Goal: Check status: Check status

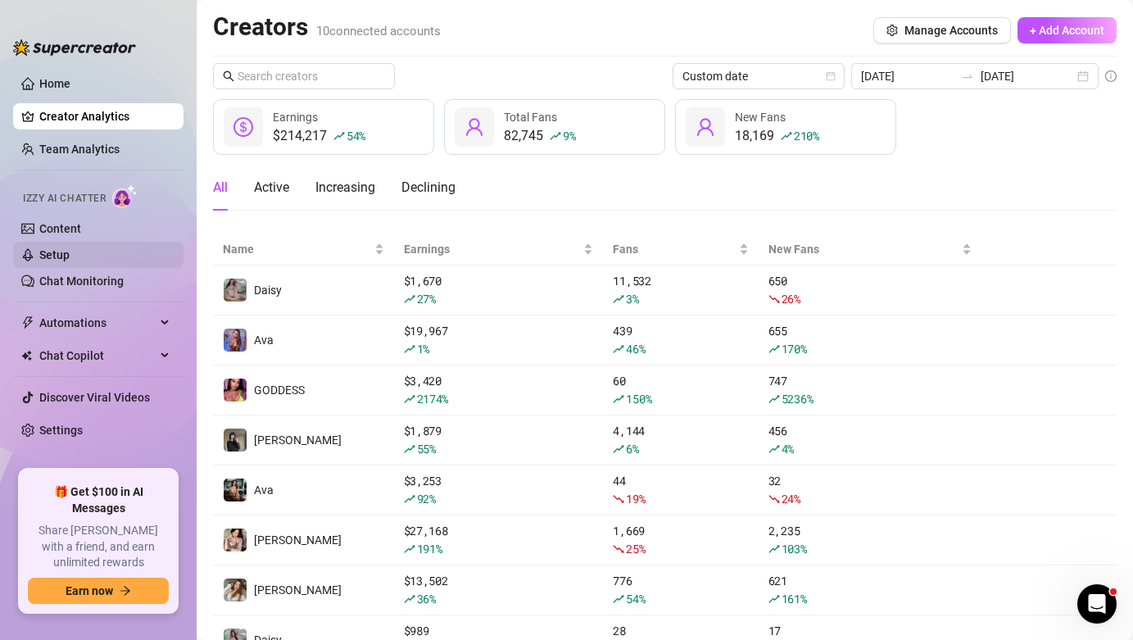
click at [70, 250] on link "Setup" at bounding box center [54, 254] width 30 height 13
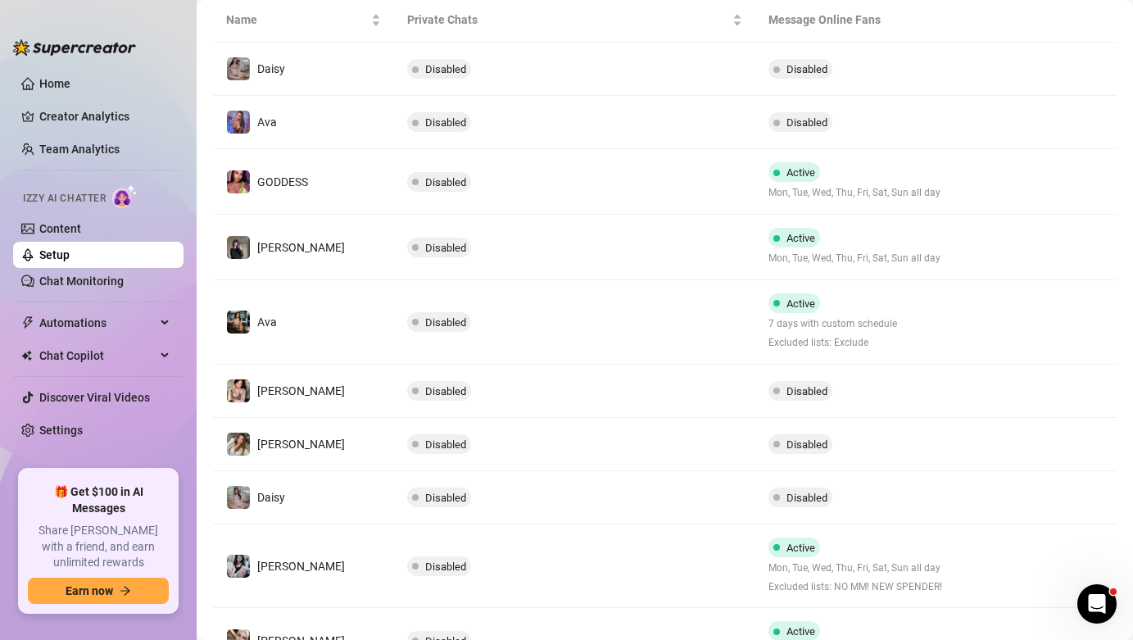
scroll to position [399, 0]
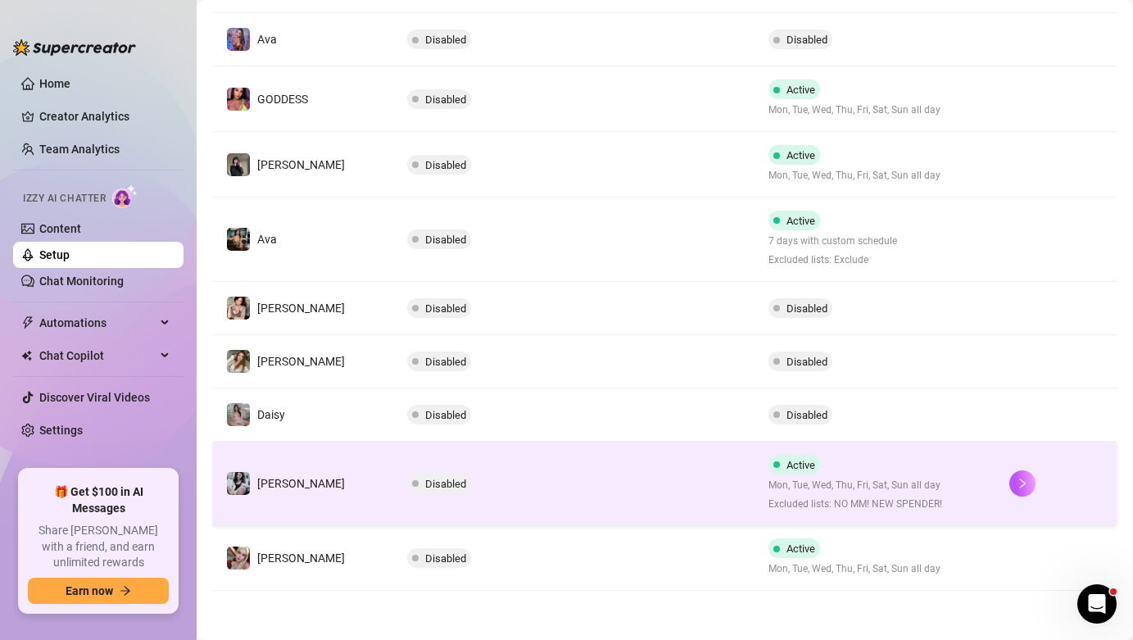
click at [566, 462] on td "Disabled" at bounding box center [574, 484] width 361 height 84
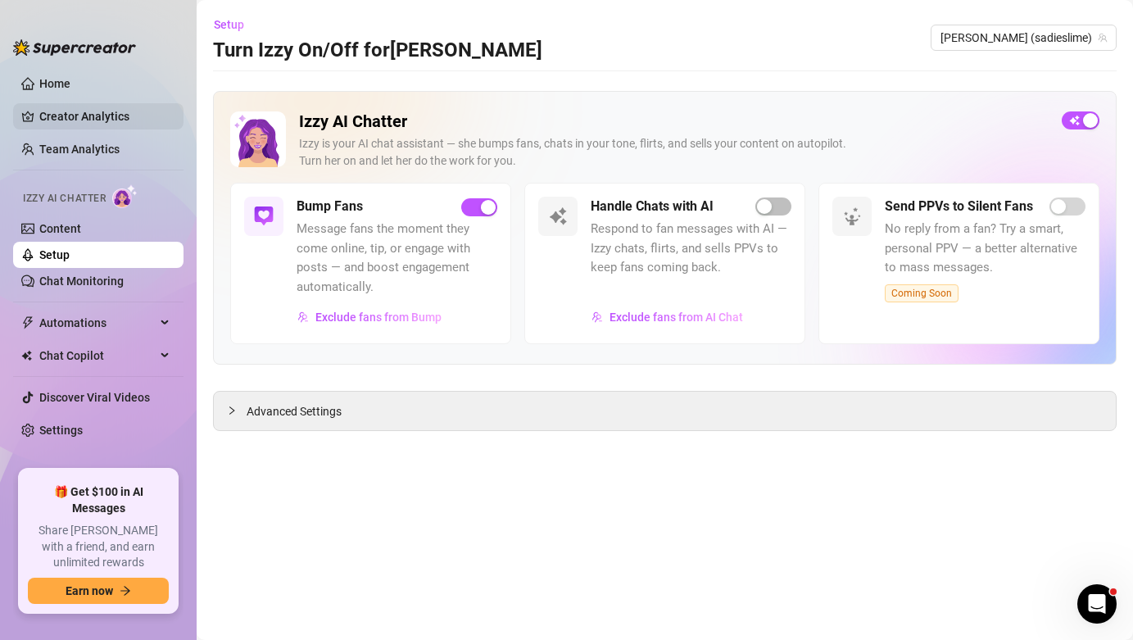
click at [111, 116] on link "Creator Analytics" at bounding box center [104, 116] width 131 height 26
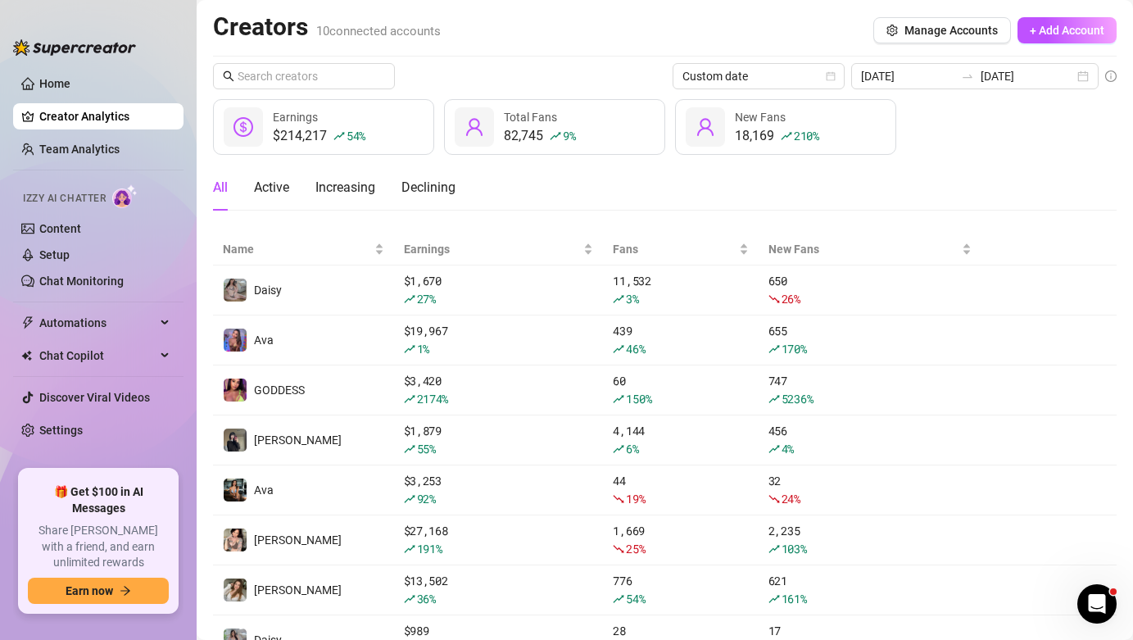
click at [111, 116] on link "Creator Analytics" at bounding box center [104, 116] width 131 height 26
click at [1011, 74] on input "[DATE]" at bounding box center [1027, 76] width 93 height 18
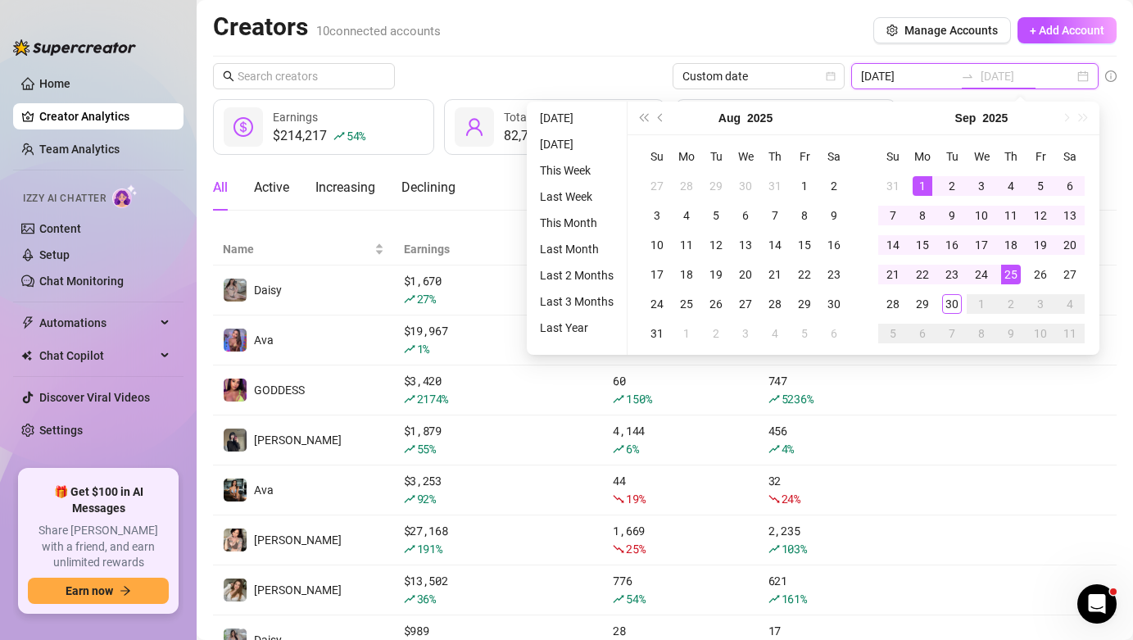
type input "[DATE]"
click at [945, 306] on div "30" at bounding box center [952, 304] width 20 height 20
type input "[DATE]"
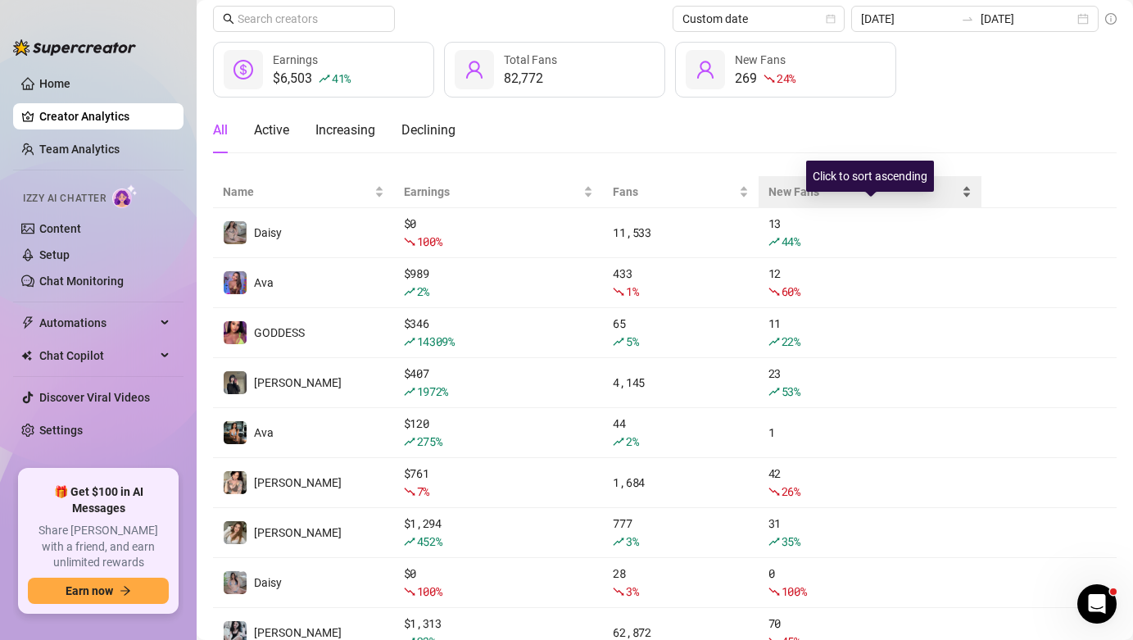
scroll to position [175, 0]
